Goal: Task Accomplishment & Management: Use online tool/utility

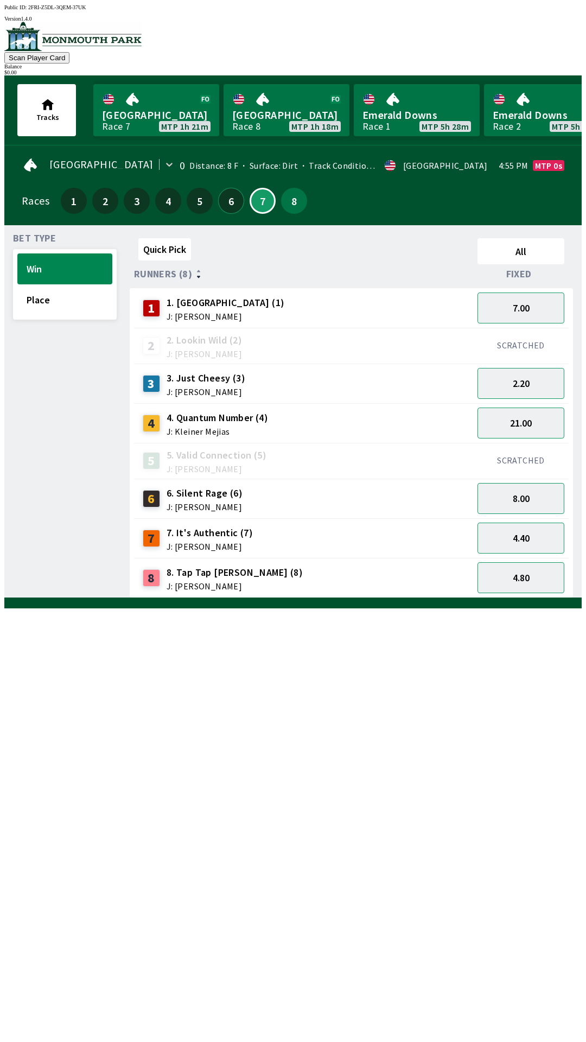
click at [231, 193] on button "6" at bounding box center [231, 201] width 26 height 26
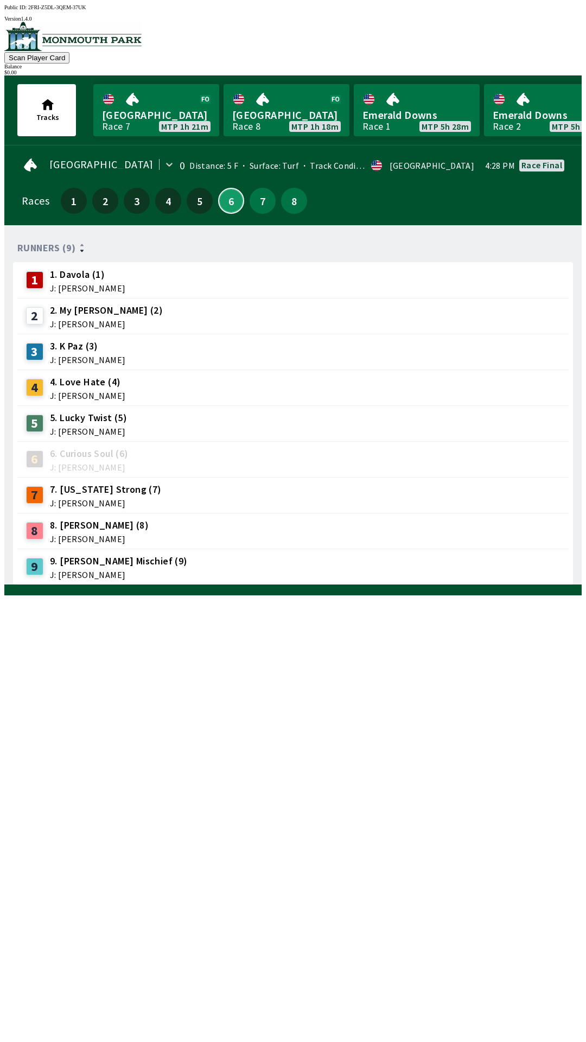
scroll to position [0, 407]
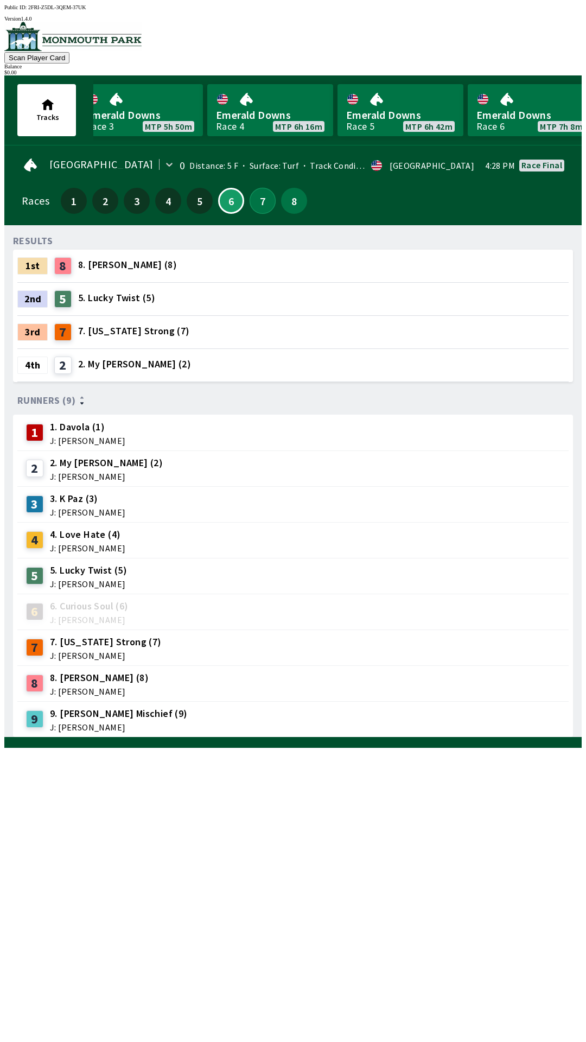
click at [253, 197] on button "7" at bounding box center [263, 201] width 26 height 26
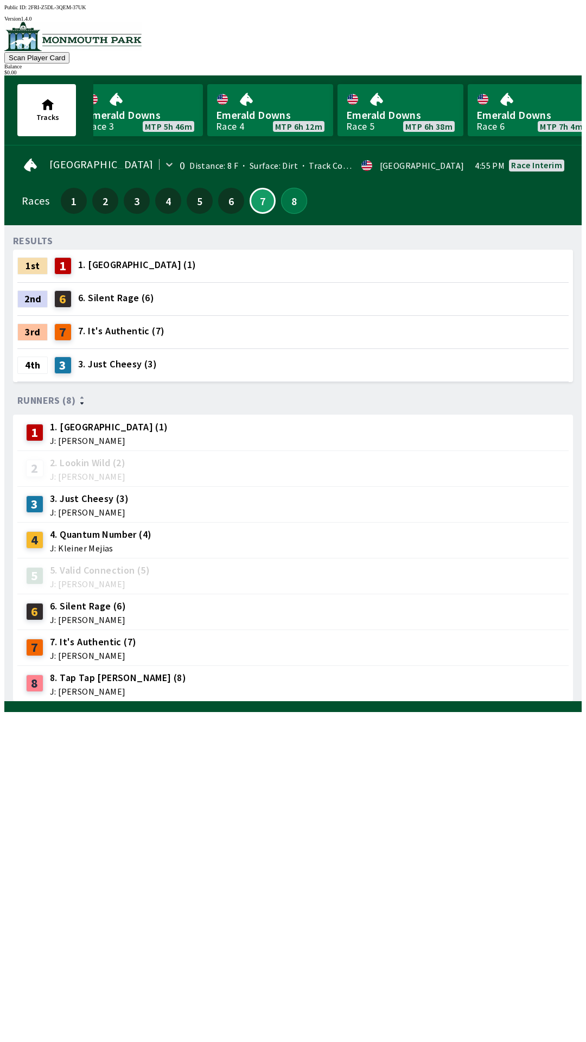
click at [294, 200] on button "8" at bounding box center [294, 201] width 26 height 26
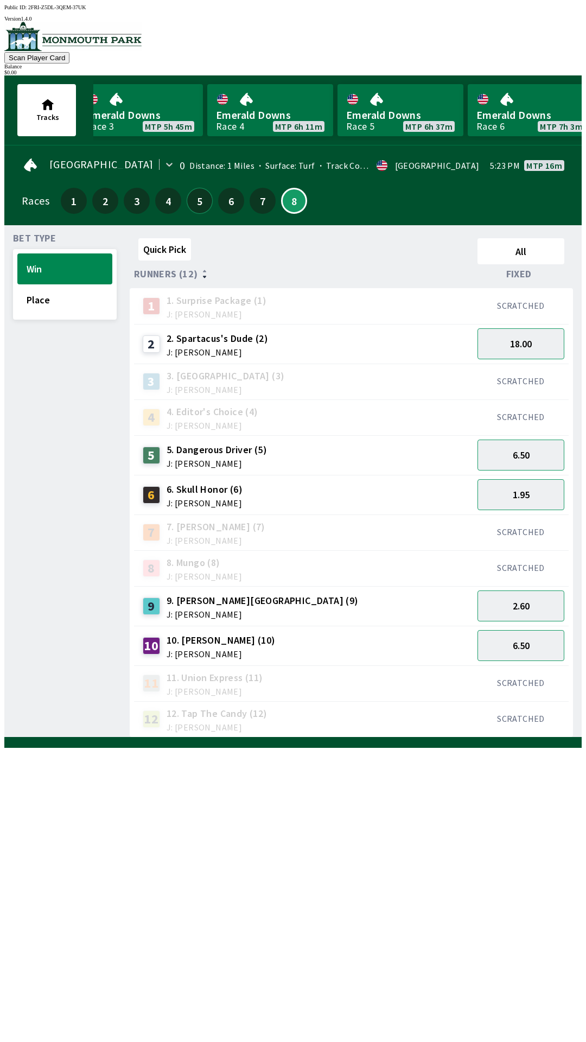
click at [194, 188] on button "5" at bounding box center [200, 201] width 26 height 26
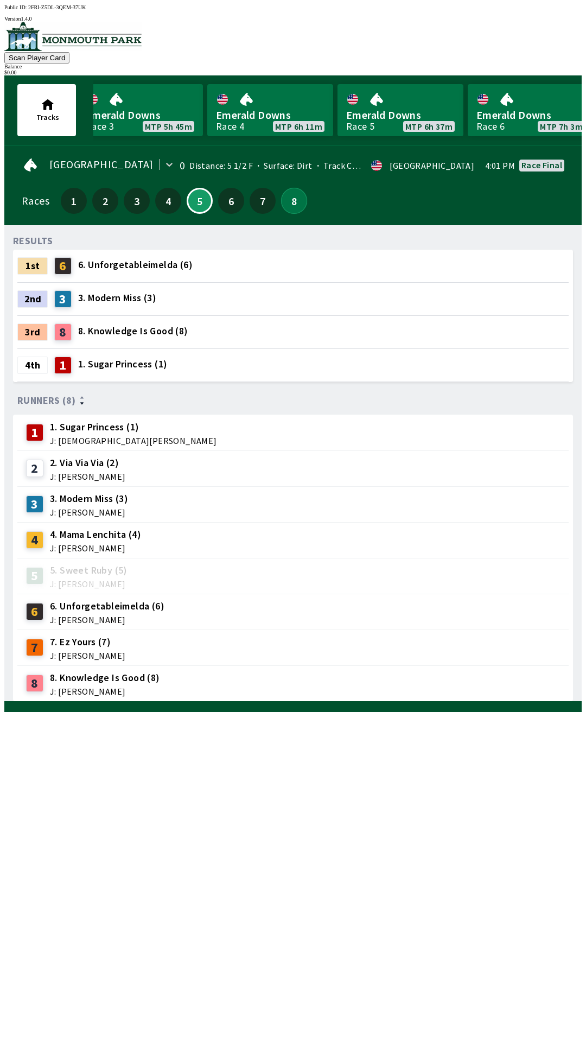
click at [290, 190] on button "8" at bounding box center [294, 201] width 26 height 26
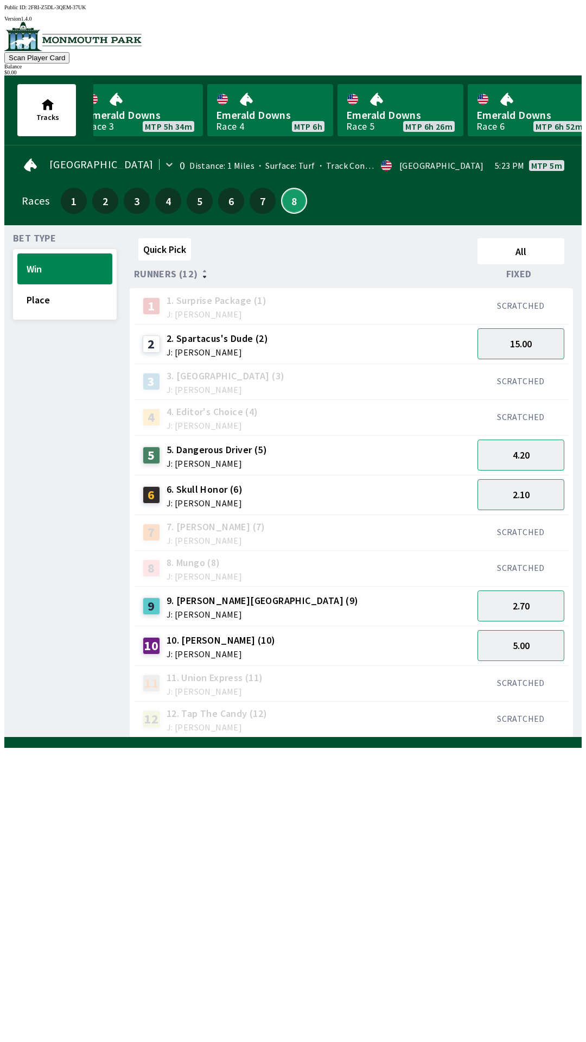
click at [292, 192] on button "8" at bounding box center [294, 201] width 26 height 26
